Goal: Browse casually: Explore the website without a specific task or goal

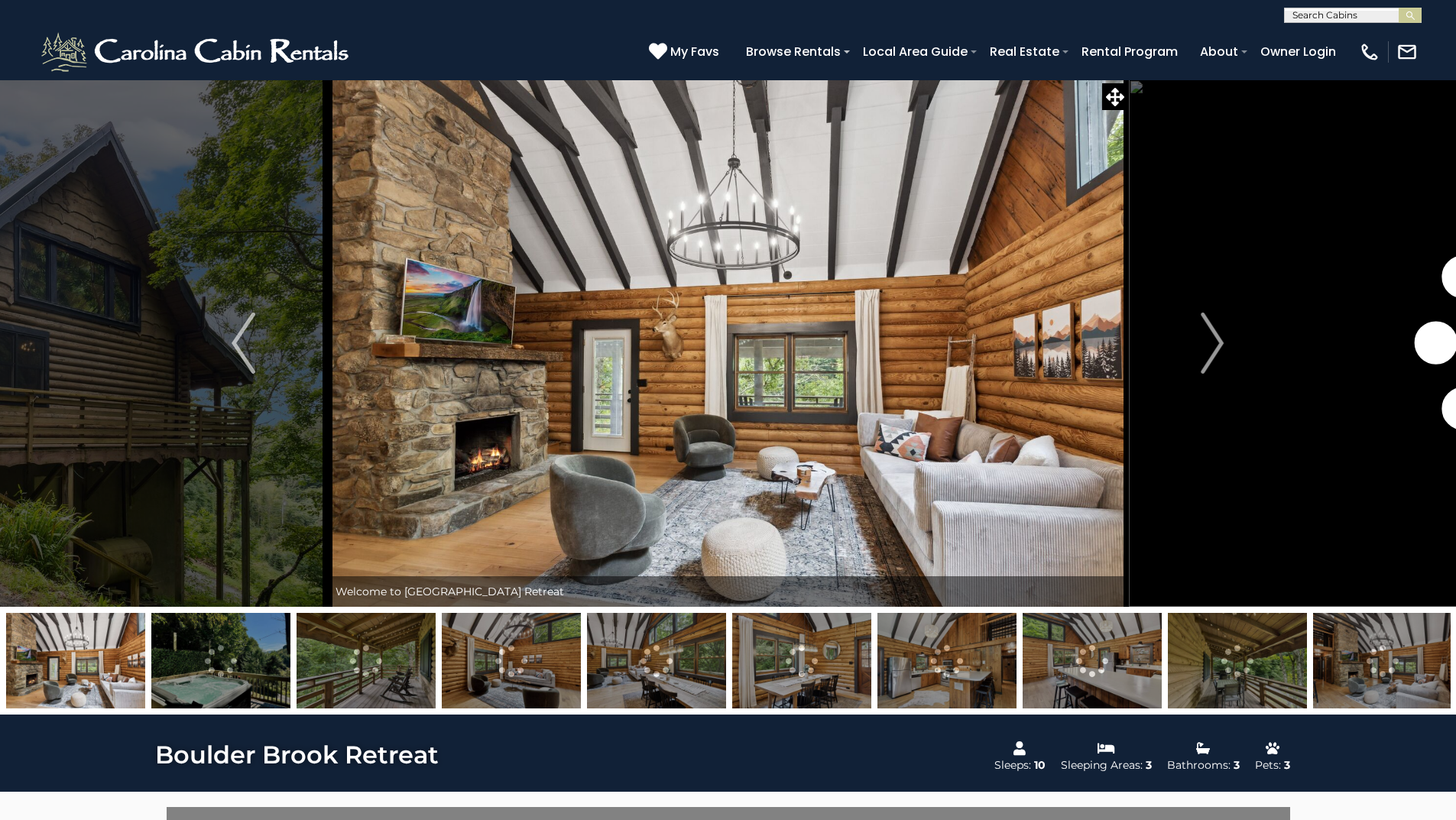
click at [1212, 343] on img "Next" at bounding box center [1212, 343] width 23 height 61
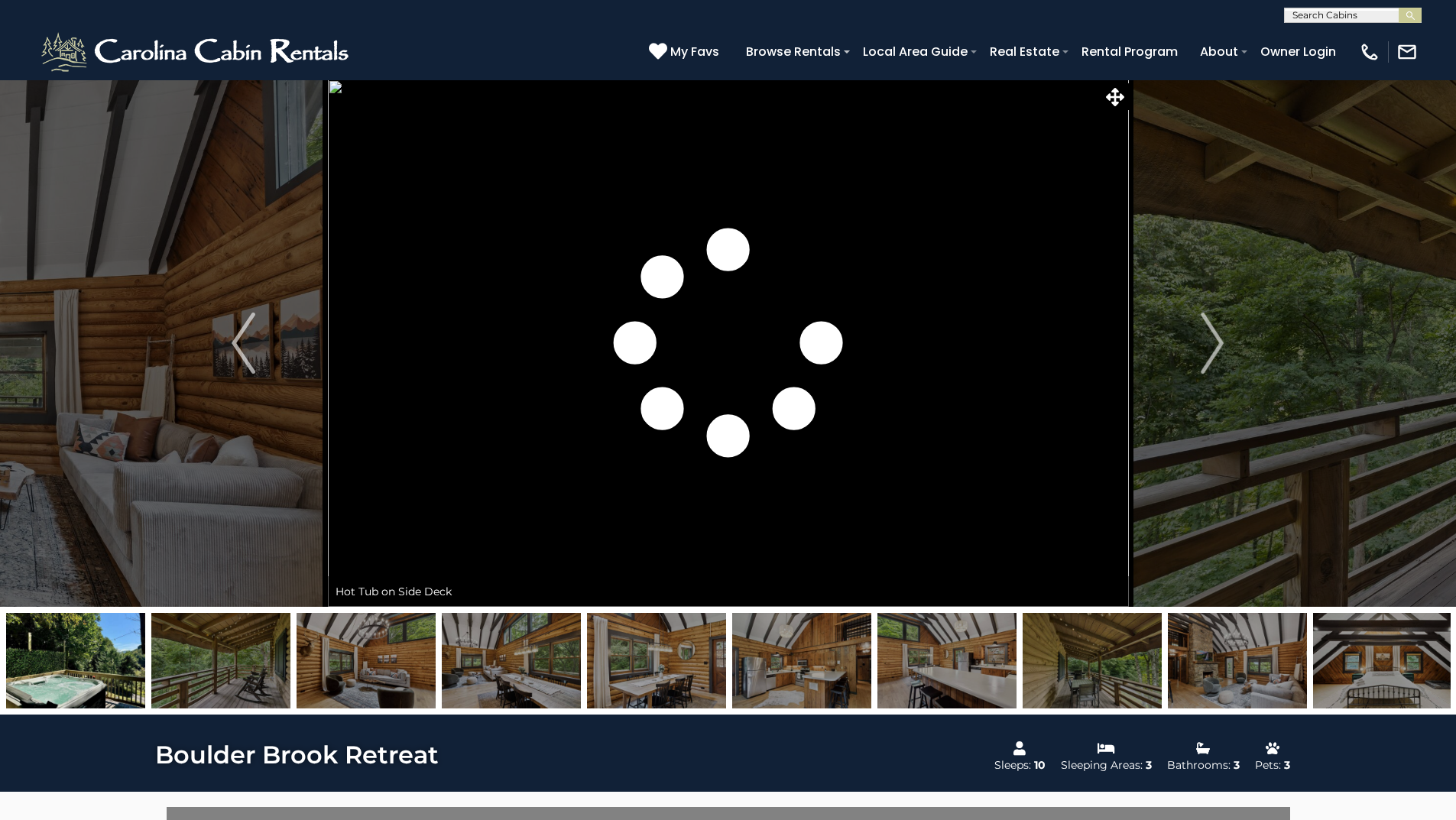
click at [1212, 343] on img "Next" at bounding box center [1212, 343] width 23 height 61
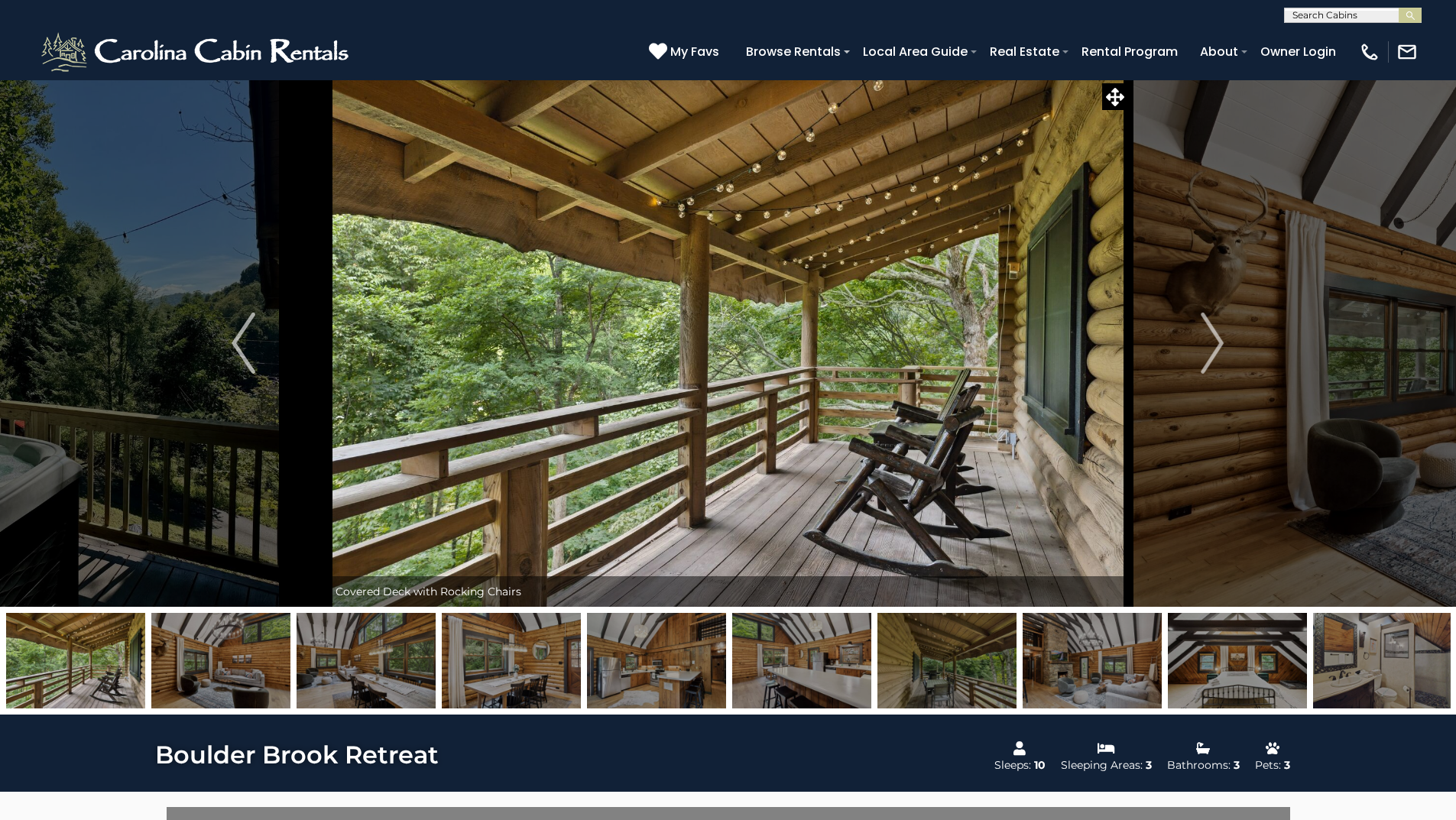
click at [1212, 343] on img "Next" at bounding box center [1212, 343] width 23 height 61
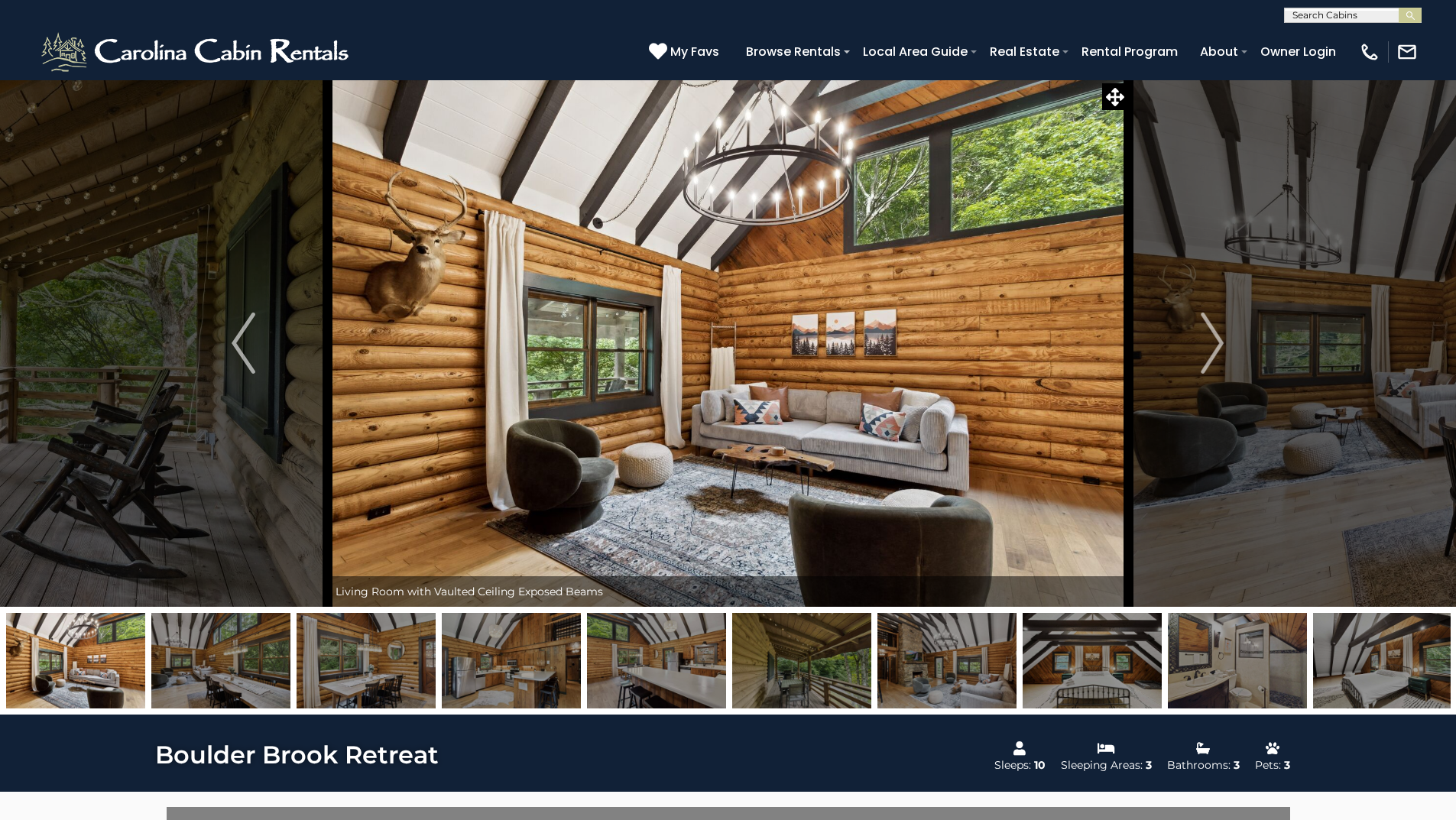
click at [1212, 343] on img "Next" at bounding box center [1212, 343] width 23 height 61
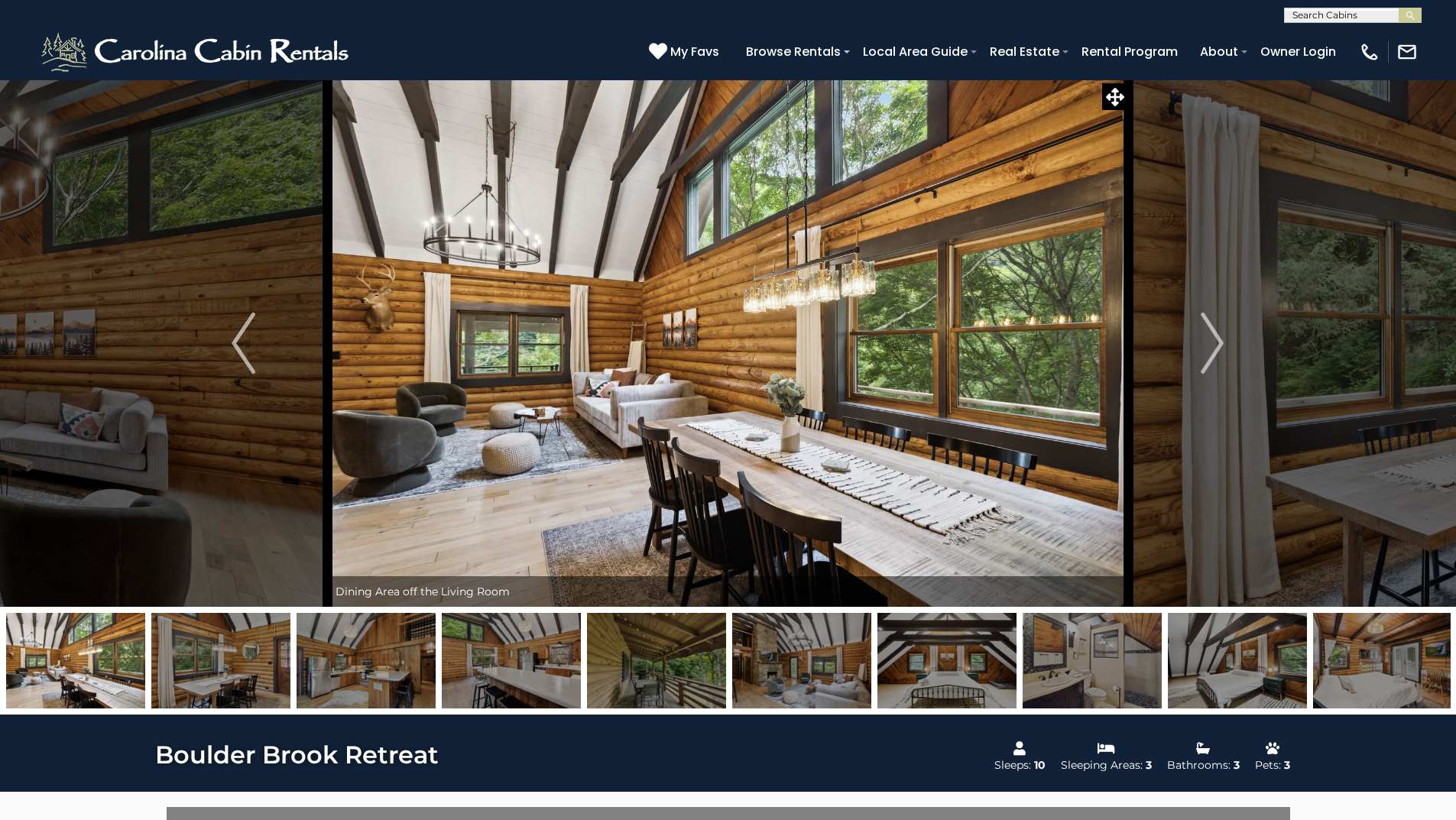
click at [1212, 343] on img "Next" at bounding box center [1212, 343] width 23 height 61
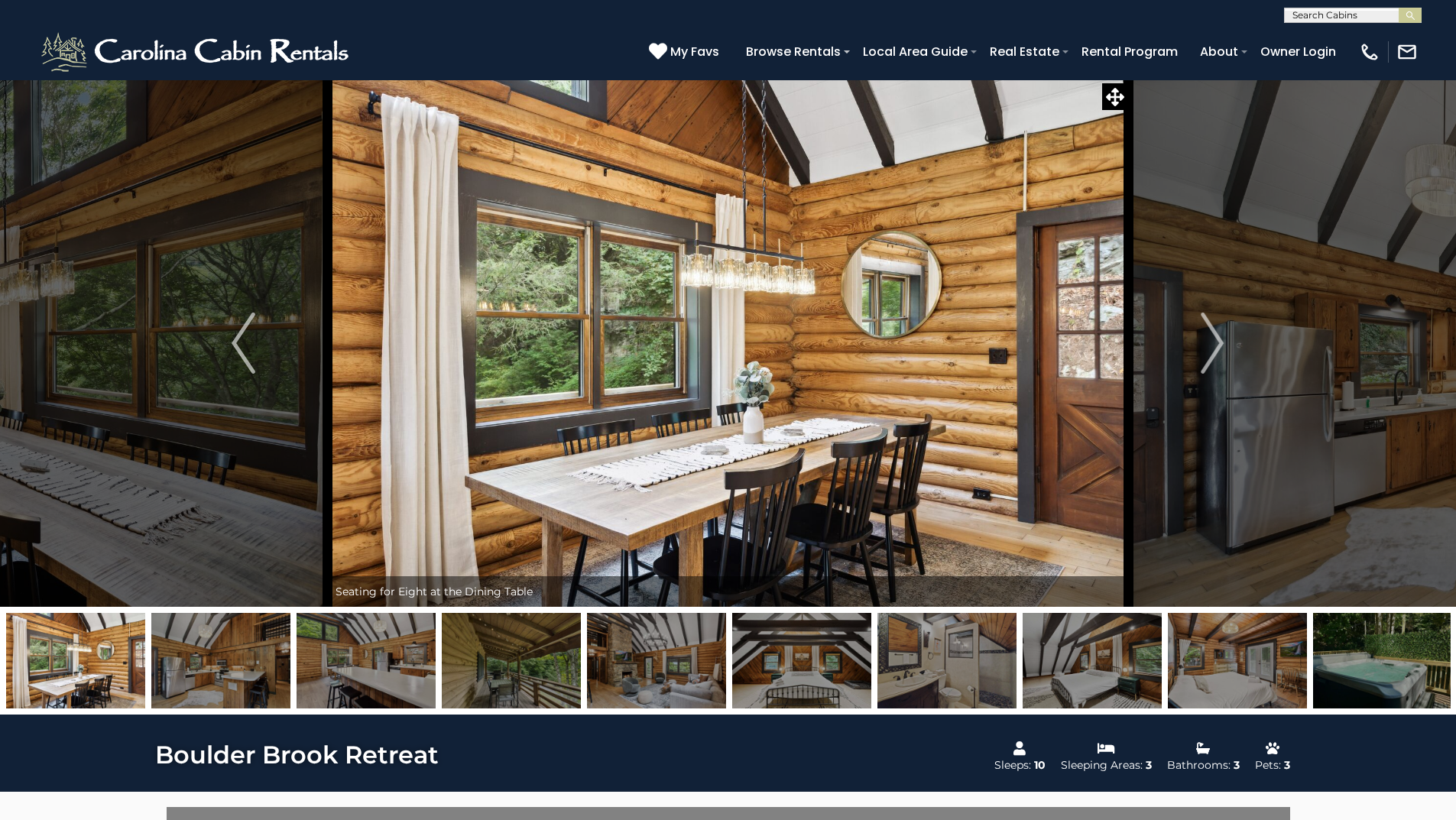
click at [1212, 343] on img "Next" at bounding box center [1212, 343] width 23 height 61
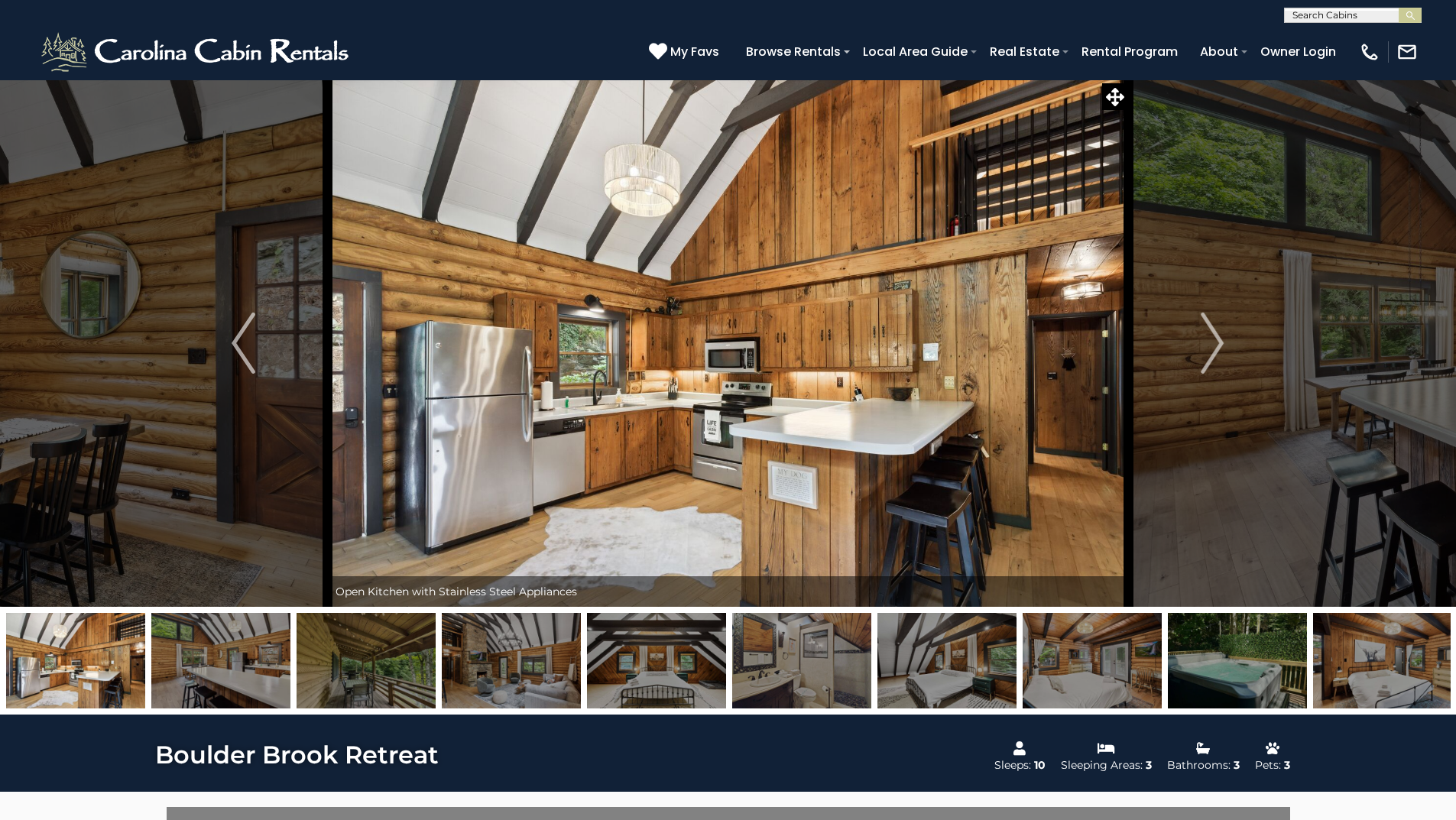
click at [1212, 343] on img "Next" at bounding box center [1212, 343] width 23 height 61
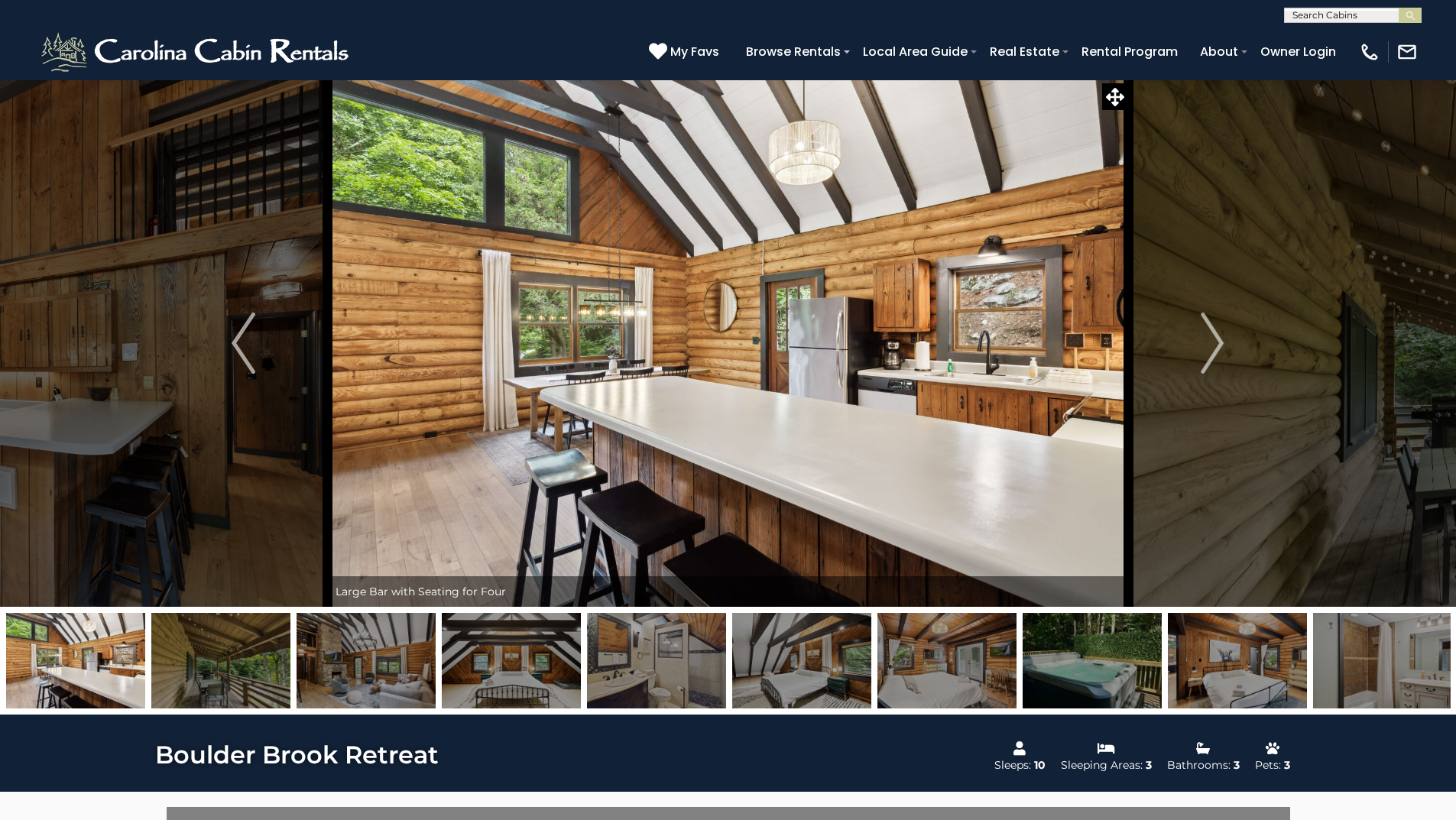
click at [1212, 343] on img "Next" at bounding box center [1212, 343] width 23 height 61
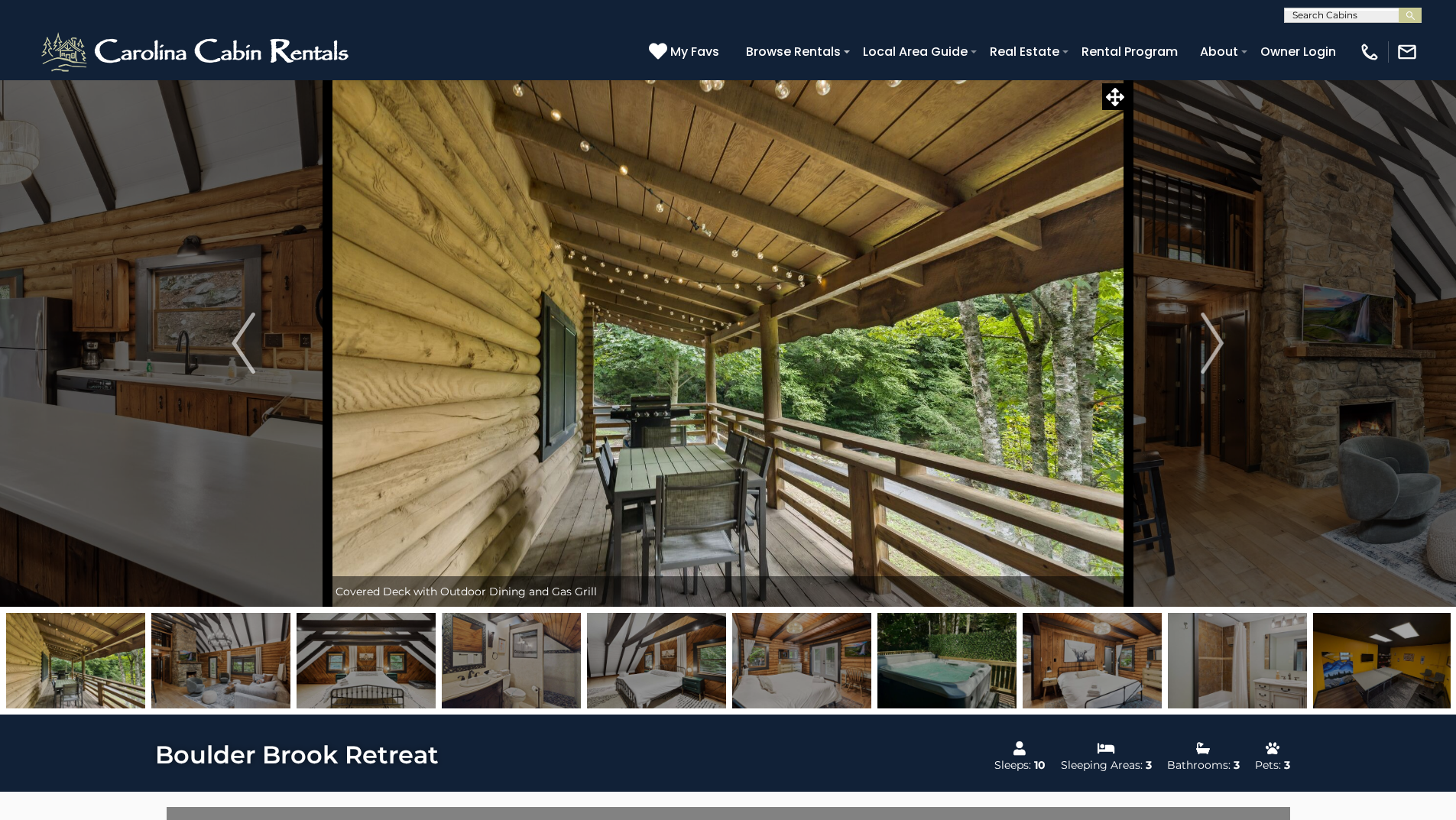
click at [1212, 343] on img "Next" at bounding box center [1212, 343] width 23 height 61
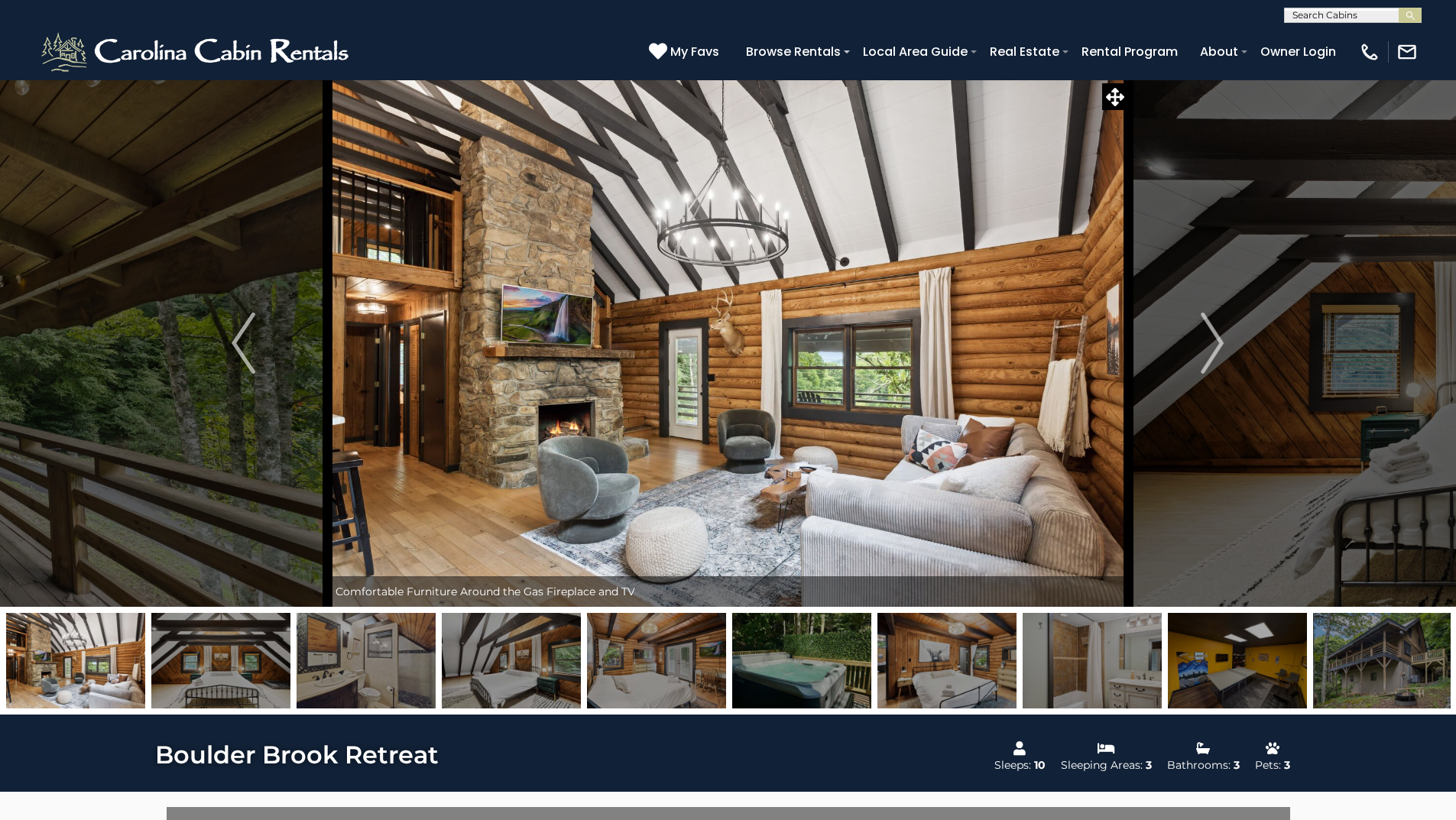
click at [1212, 343] on img "Next" at bounding box center [1212, 343] width 23 height 61
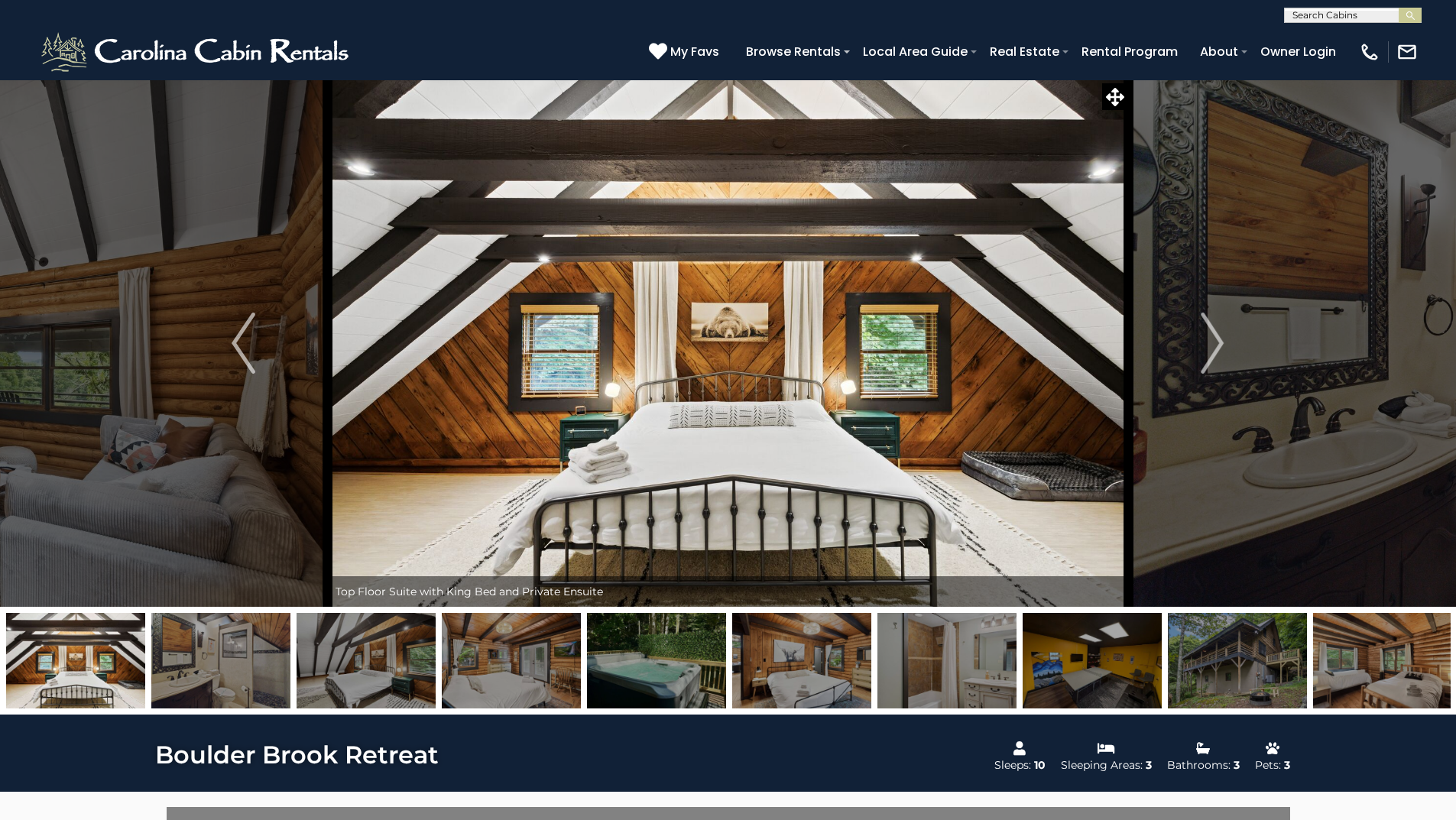
click at [1212, 343] on img "Next" at bounding box center [1212, 343] width 23 height 61
